Goal: Navigation & Orientation: Find specific page/section

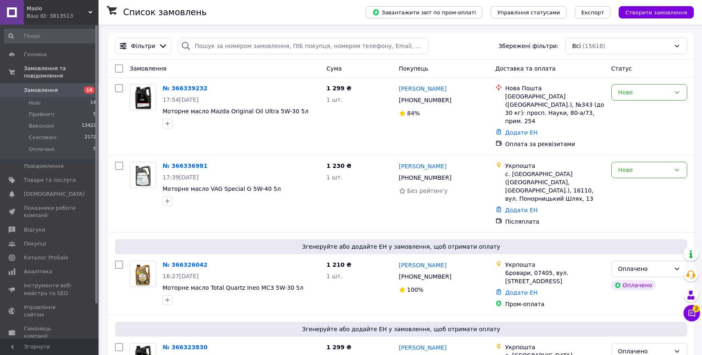
click at [69, 16] on div "Ваш ID: 3813513" at bounding box center [63, 15] width 72 height 7
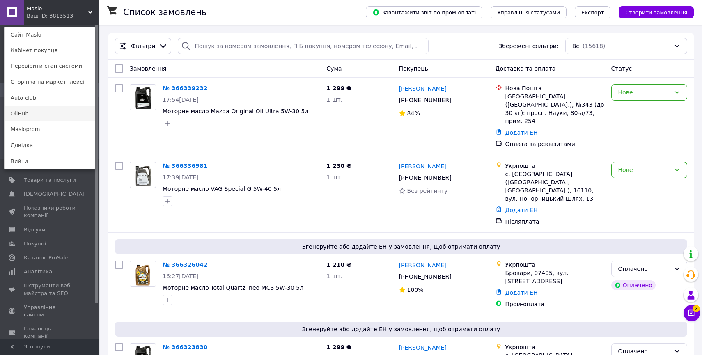
click at [46, 119] on link "OilHub" at bounding box center [50, 114] width 90 height 16
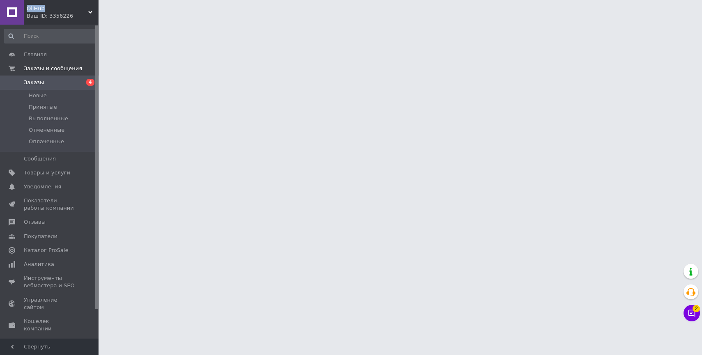
click at [87, 5] on span "OilHub" at bounding box center [58, 8] width 62 height 7
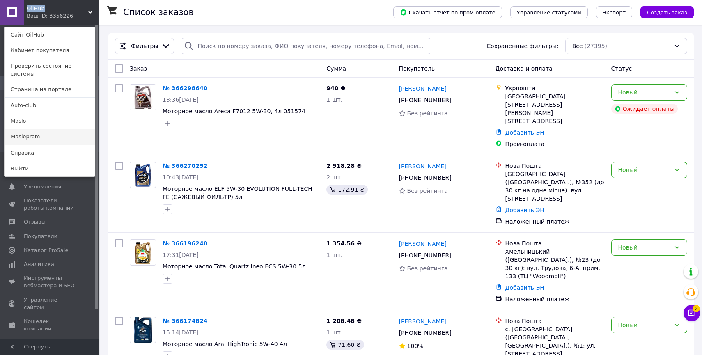
click at [43, 129] on link "Masloprom" at bounding box center [50, 137] width 90 height 16
